Goal: Task Accomplishment & Management: Manage account settings

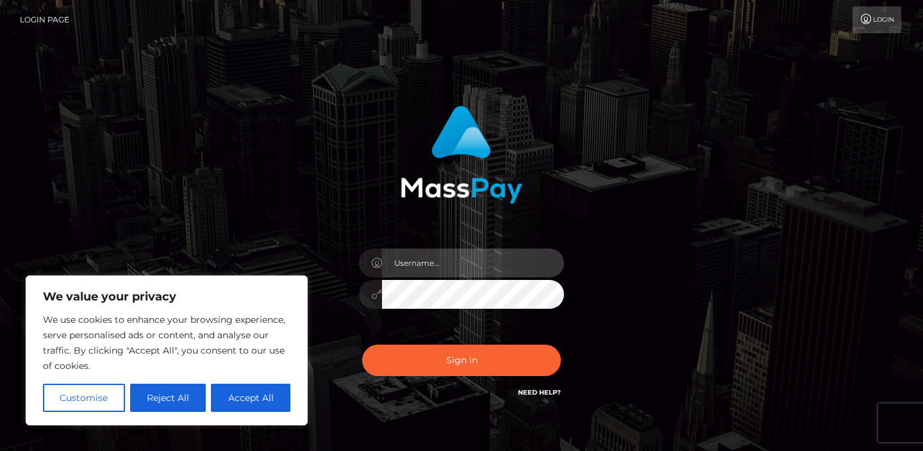
click at [463, 265] on input "text" at bounding box center [473, 263] width 182 height 29
type input "[EMAIL_ADDRESS][DOMAIN_NAME]"
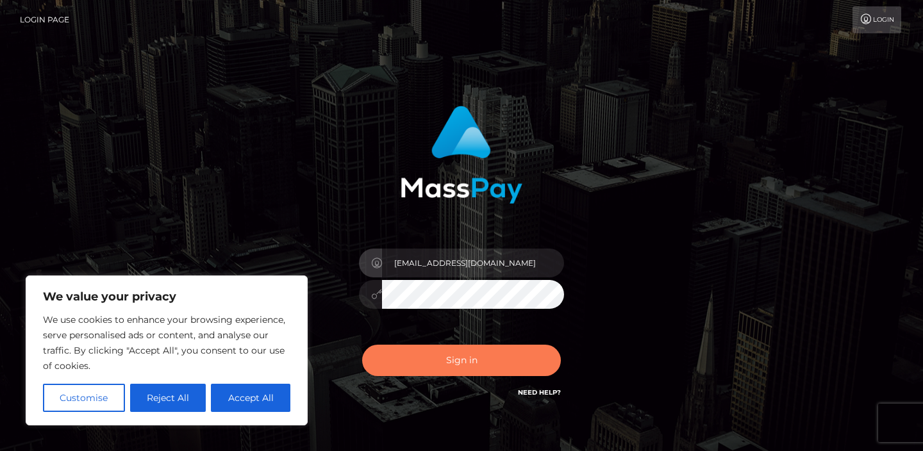
click at [479, 356] on button "Sign in" at bounding box center [461, 360] width 199 height 31
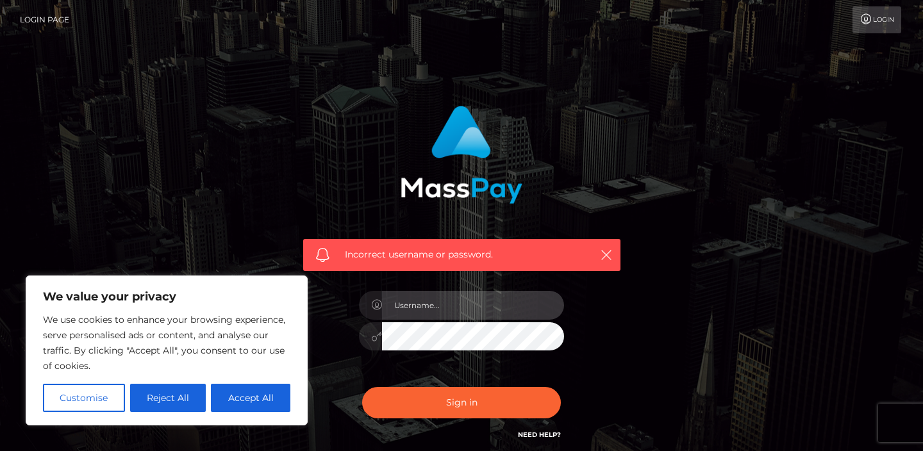
click at [460, 305] on input "text" at bounding box center [473, 305] width 182 height 29
type input "[EMAIL_ADDRESS][DOMAIN_NAME]"
